Goal: Complete application form

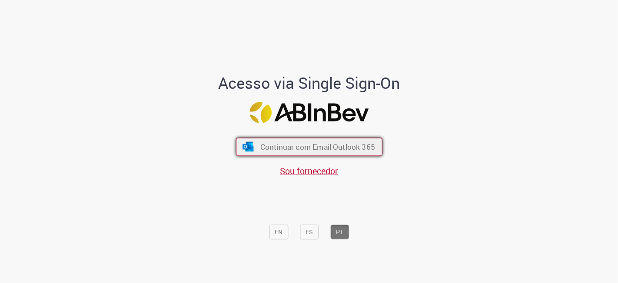
click at [339, 151] on span "Continuar com Email Outlook 365" at bounding box center [317, 147] width 115 height 10
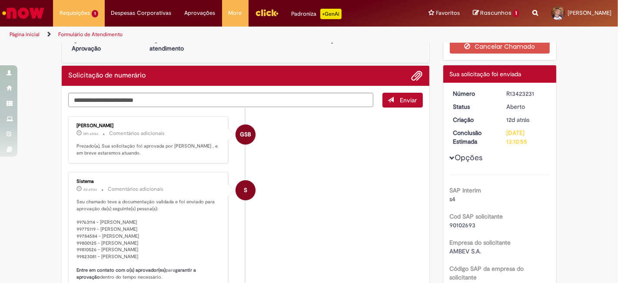
scroll to position [48, 0]
